Goal: Book appointment/travel/reservation

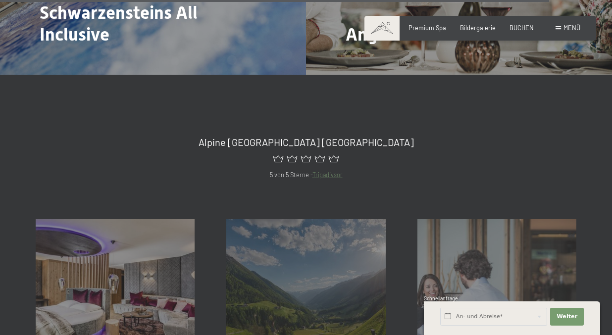
scroll to position [3287, 0]
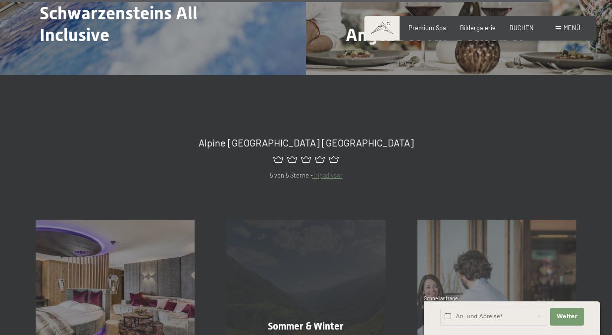
click at [331, 238] on div "Sommer & Winter Mehr erfahren" at bounding box center [305, 299] width 191 height 159
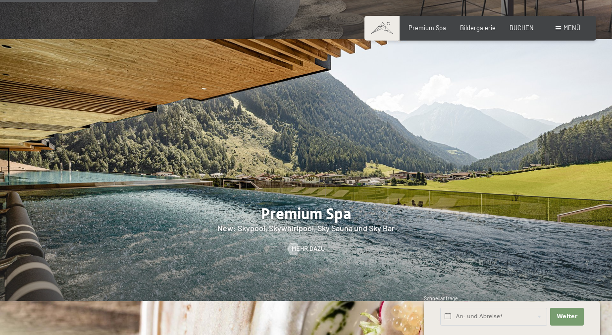
scroll to position [1102, 0]
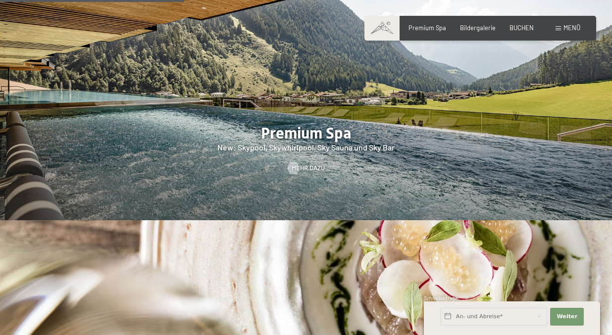
click at [475, 312] on input "text" at bounding box center [493, 317] width 107 height 18
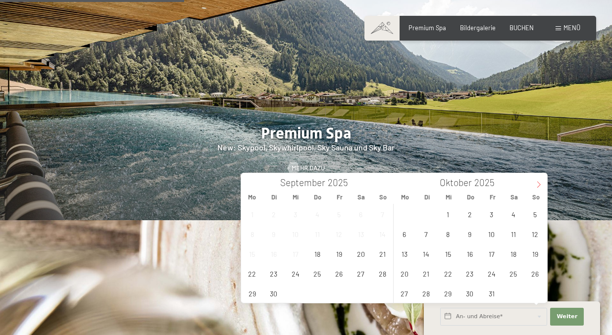
click at [536, 181] on icon at bounding box center [538, 184] width 7 height 7
click at [406, 271] on span "22" at bounding box center [404, 273] width 19 height 19
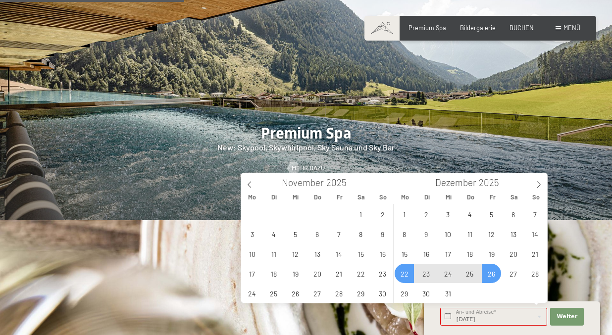
click at [490, 269] on span "26" at bounding box center [491, 273] width 19 height 19
type input "Mo. 22.12.2025 - Fr. 26.12.2025"
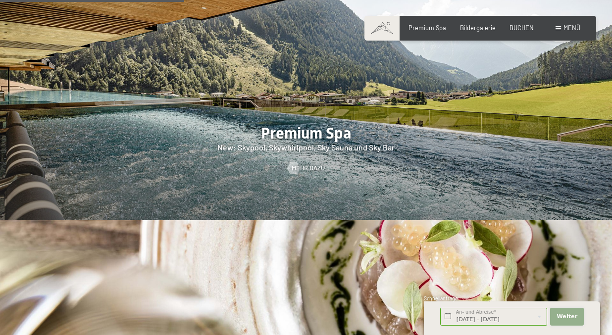
click at [572, 312] on button "Weiter Adressfelder ausblenden" at bounding box center [567, 317] width 34 height 18
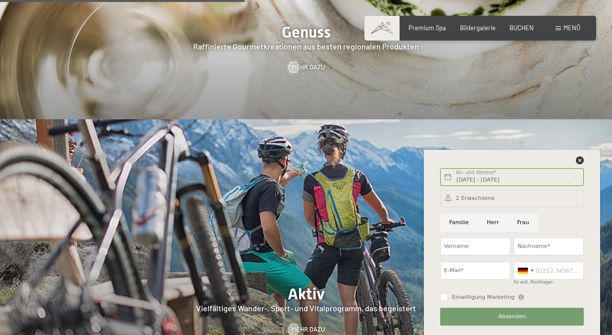
scroll to position [1472, 0]
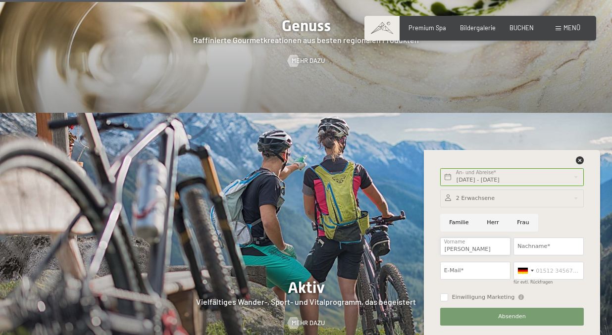
type input "corinne"
type input "Kellner"
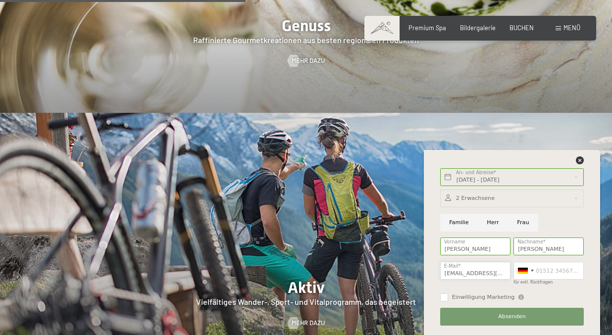
type input "corinnekellner@icloud.com"
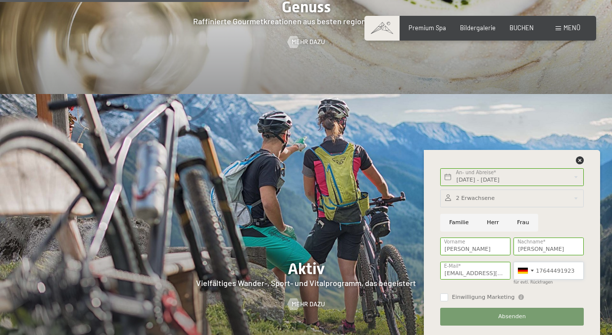
scroll to position [1493, 0]
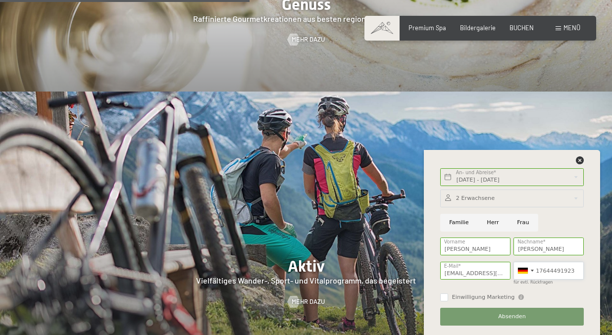
type input "17644491923"
click at [497, 196] on div at bounding box center [512, 199] width 144 height 18
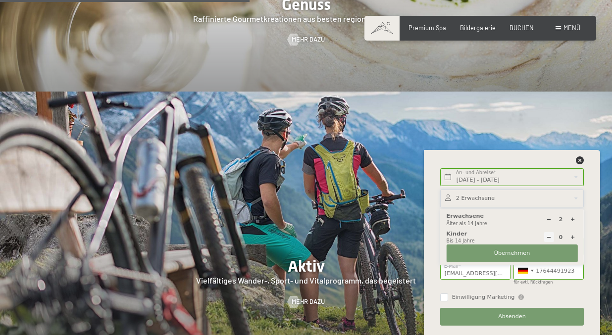
click at [574, 220] on icon at bounding box center [572, 219] width 5 height 5
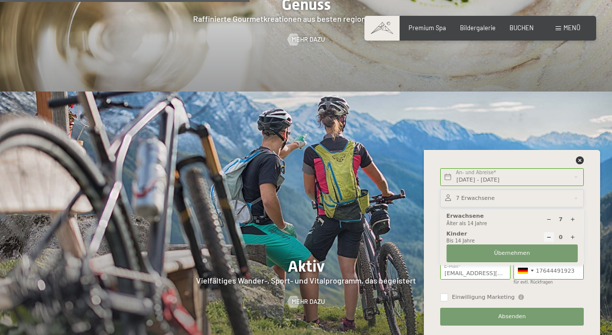
click at [574, 220] on icon at bounding box center [572, 219] width 5 height 5
type input "8"
click at [572, 235] on icon at bounding box center [572, 237] width 5 height 5
type input "1"
select select
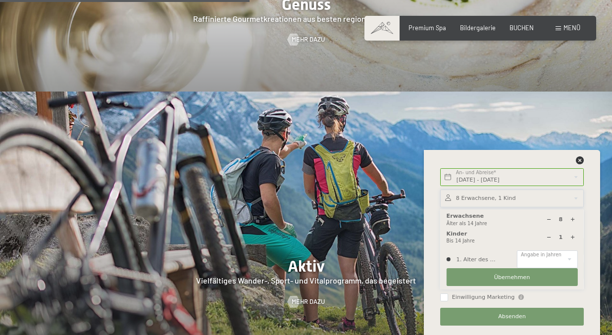
click at [572, 235] on icon at bounding box center [572, 237] width 5 height 5
type input "2"
select select
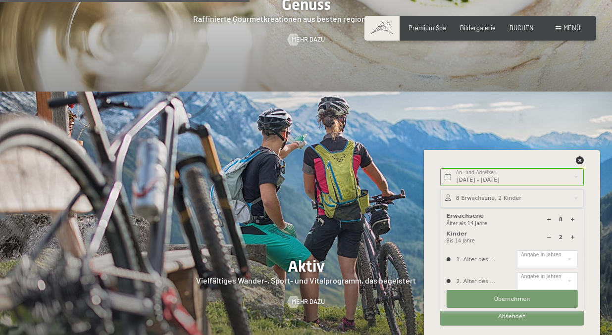
click at [572, 235] on icon at bounding box center [572, 237] width 5 height 5
type input "3"
select select
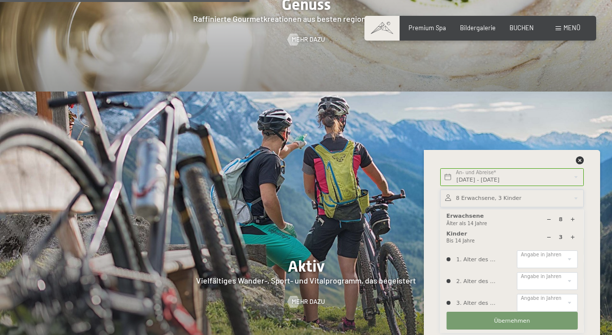
click at [572, 235] on icon at bounding box center [572, 237] width 5 height 5
type input "4"
select select
select select "1"
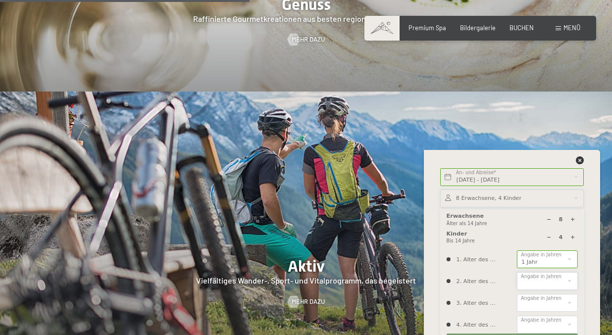
select select "1"
select select "2"
select select "5"
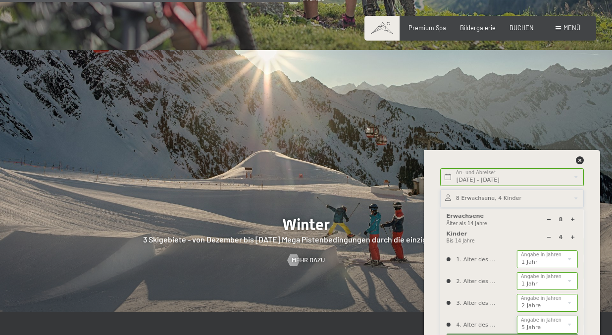
scroll to position [1800, 0]
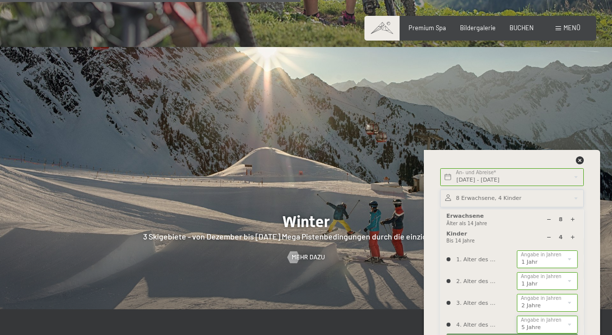
click at [0, 0] on button "Weiter Adressfelder ausblenden" at bounding box center [0, 0] width 0 height 0
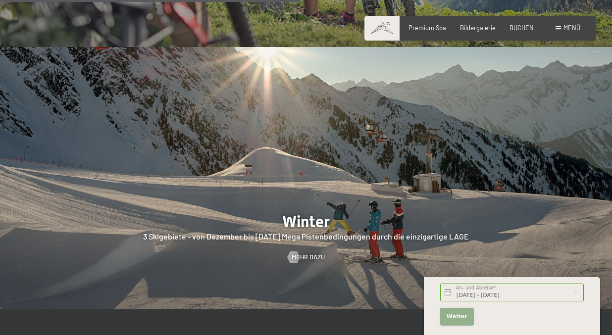
click at [460, 314] on span "Weiter" at bounding box center [457, 317] width 21 height 8
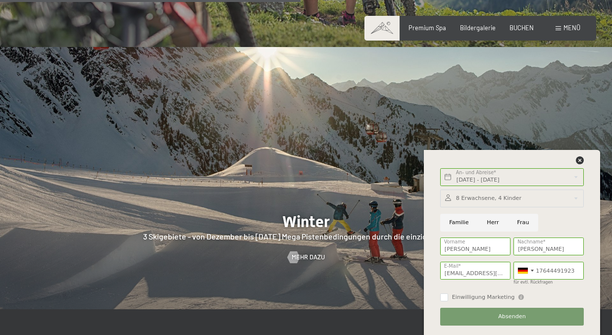
click at [460, 314] on button "Absenden" at bounding box center [512, 317] width 144 height 18
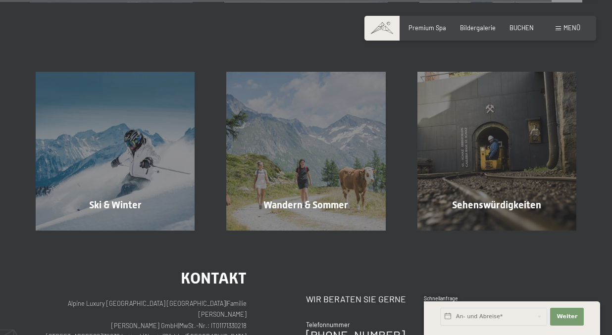
scroll to position [2442, 0]
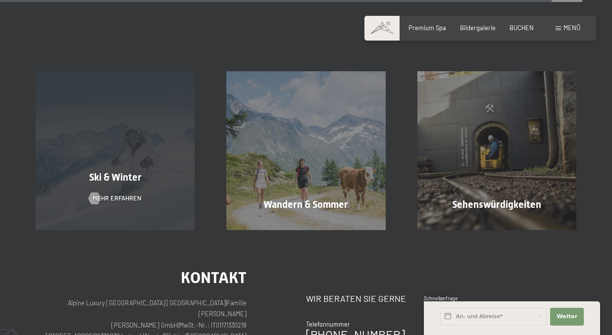
click at [161, 178] on div "Ski & Winter Mehr erfahren" at bounding box center [115, 150] width 191 height 159
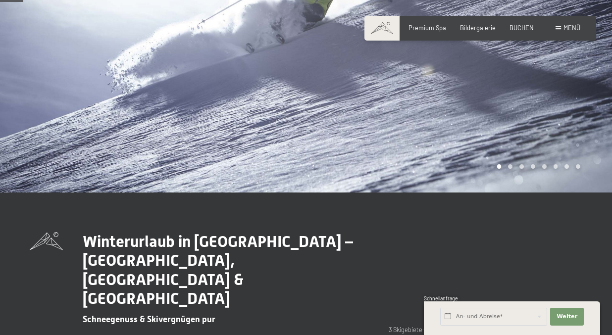
scroll to position [288, 0]
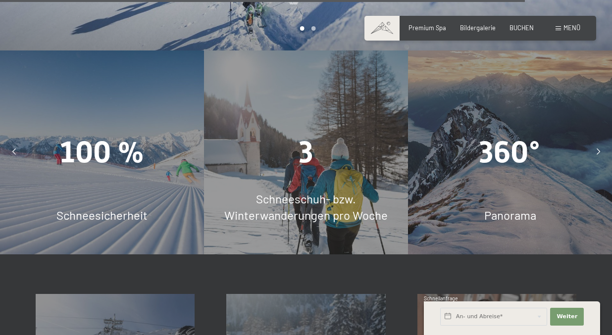
click at [161, 178] on div "100 % Schneesicherheit" at bounding box center [102, 153] width 204 height 204
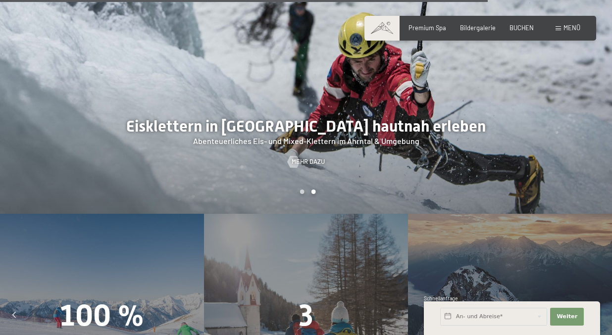
scroll to position [2213, 0]
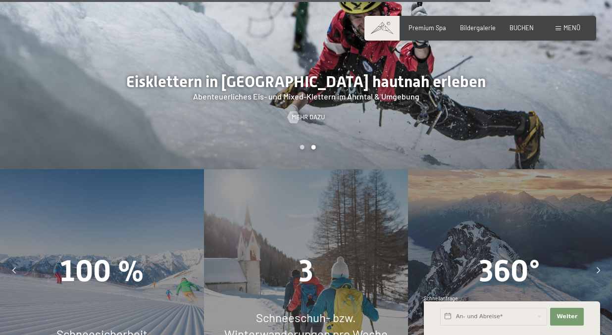
click at [160, 173] on div "100 % Schneesicherheit" at bounding box center [102, 271] width 204 height 204
click at [106, 254] on span "100 %" at bounding box center [102, 271] width 84 height 35
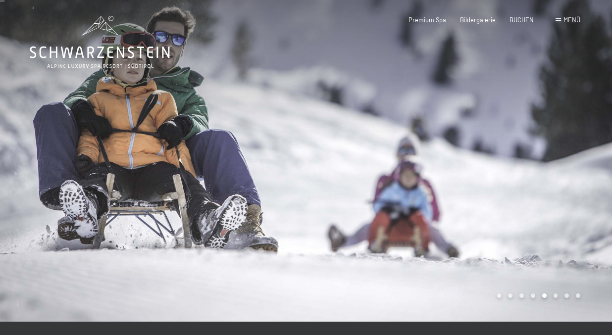
scroll to position [0, 0]
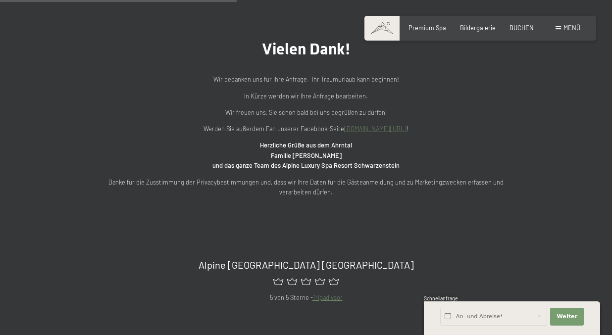
scroll to position [322, 0]
